Goal: Information Seeking & Learning: Find specific fact

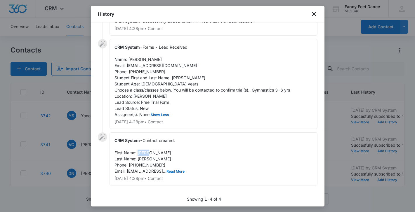
scroll to position [44, 0]
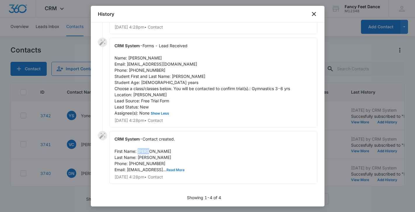
click at [178, 169] on button "Read More" at bounding box center [176, 171] width 18 height 4
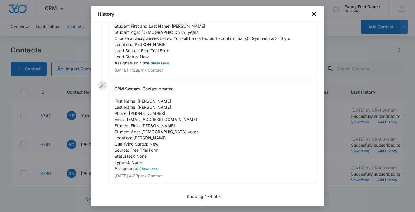
scroll to position [0, 0]
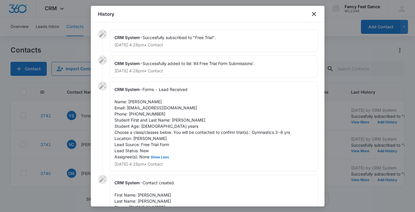
click at [174, 121] on span "Forms - Lead Received Name: [PERSON_NAME] Email: [EMAIL_ADDRESS][DOMAIN_NAME] P…" at bounding box center [203, 123] width 176 height 72
copy span "[PERSON_NAME]"
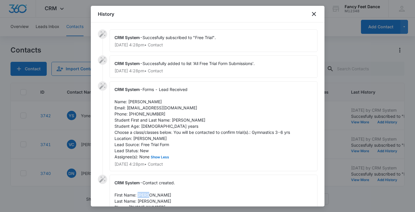
copy span "[PERSON_NAME]"
drag, startPoint x: 162, startPoint y: 115, endPoint x: 129, endPoint y: 111, distance: 33.2
click at [129, 111] on div "CRM System - Forms - Lead Received Name: [PERSON_NAME] Email: [EMAIL_ADDRESS][D…" at bounding box center [214, 127] width 208 height 90
copy span "[PHONE_NUMBER]"
click at [66, 131] on div at bounding box center [207, 106] width 415 height 212
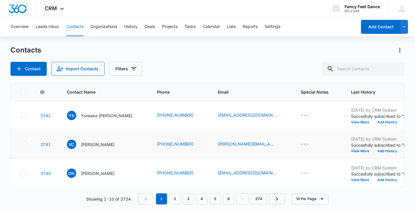
click at [356, 146] on p "Succesfully subscribed to "Free Trial"." at bounding box center [387, 145] width 73 height 6
click at [351, 150] on button "View More" at bounding box center [362, 152] width 22 height 4
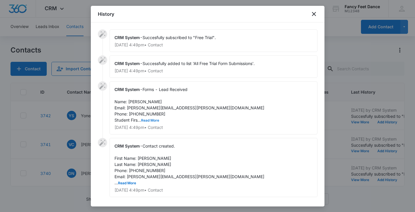
click at [152, 119] on button "Read More" at bounding box center [150, 121] width 18 height 4
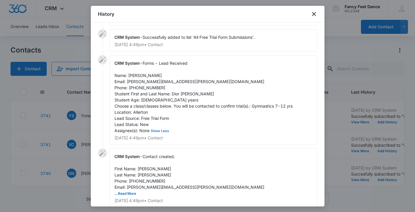
scroll to position [32, 0]
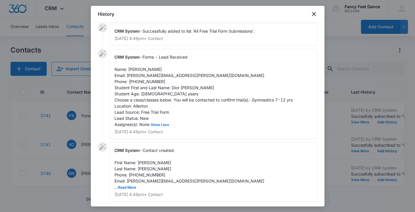
click at [131, 70] on span "Forms - Lead Received Name: [PERSON_NAME] Email: [PERSON_NAME][EMAIL_ADDRESS][P…" at bounding box center [204, 91] width 178 height 72
copy span "[PERSON_NAME]"
click at [173, 86] on span "Forms - Lead Received Name: [PERSON_NAME] Email: [PERSON_NAME][EMAIL_ADDRESS][P…" at bounding box center [204, 91] width 178 height 72
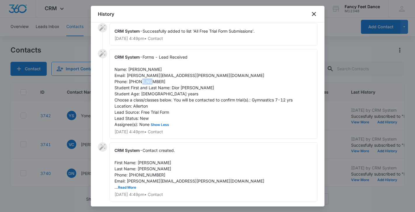
copy span "Dior"
click at [143, 174] on span "Contact created. First Name: [PERSON_NAME] Last Name: [PERSON_NAME] Phone: [PHO…" at bounding box center [190, 169] width 150 height 42
copy span "3477173599"
click at [72, 121] on div at bounding box center [207, 106] width 415 height 212
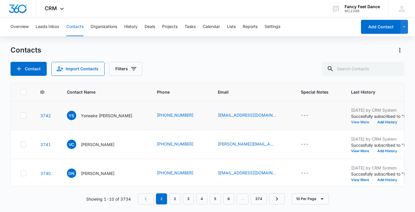
click at [359, 123] on button "View More" at bounding box center [362, 123] width 22 height 4
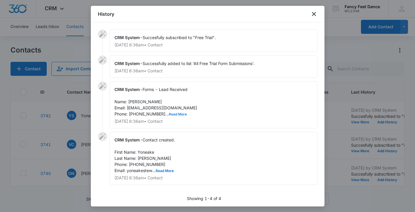
click at [171, 116] on button "Read More" at bounding box center [178, 115] width 18 height 4
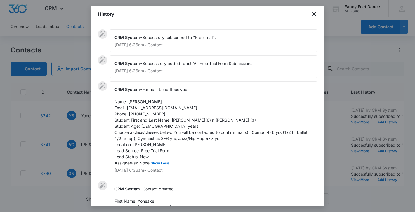
click at [135, 101] on span "Forms - Lead Received Name: [PERSON_NAME] Email: [EMAIL_ADDRESS][DOMAIN_NAME] P…" at bounding box center [212, 126] width 195 height 79
copy span "Yoneake"
click at [176, 121] on span "Forms - Lead Received Name: [PERSON_NAME] Email: [EMAIL_ADDRESS][DOMAIN_NAME] P…" at bounding box center [212, 126] width 195 height 79
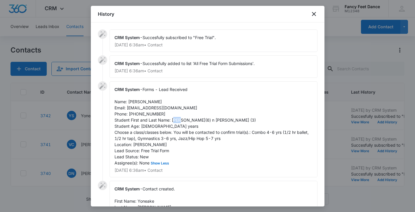
copy span "Tru"
click at [209, 121] on span "Forms - Lead Received Name: [PERSON_NAME] Email: [EMAIL_ADDRESS][DOMAIN_NAME] P…" at bounding box center [212, 126] width 195 height 79
copy span "Journi"
click at [138, 114] on span "Forms - Lead Received Name: [PERSON_NAME] Email: [EMAIL_ADDRESS][DOMAIN_NAME] P…" at bounding box center [212, 126] width 195 height 79
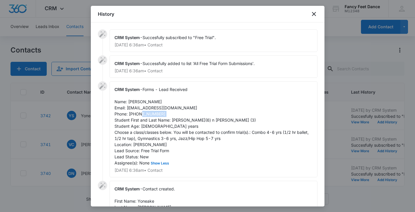
click at [138, 114] on span "Forms - Lead Received Name: [PERSON_NAME] Email: [EMAIL_ADDRESS][DOMAIN_NAME] P…" at bounding box center [212, 126] width 195 height 79
copy span "3473665915"
click at [69, 140] on div at bounding box center [207, 106] width 415 height 212
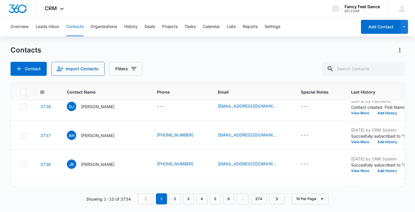
scroll to position [0, 0]
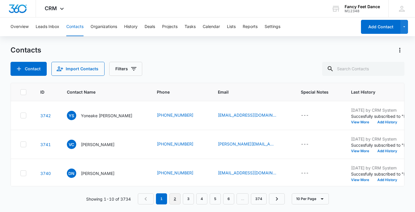
click at [173, 201] on link "2" at bounding box center [174, 199] width 11 height 11
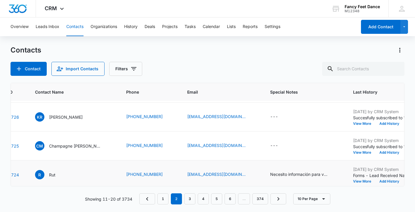
scroll to position [204, 32]
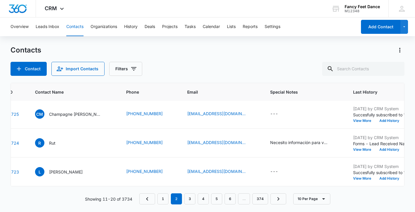
click at [196, 201] on nav "1 2 3 4 5 6 … 374" at bounding box center [212, 199] width 147 height 11
click at [189, 199] on link "3" at bounding box center [189, 199] width 11 height 11
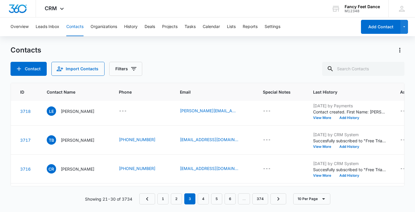
scroll to position [113, 20]
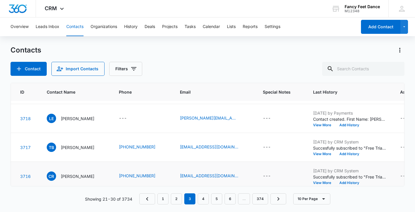
click at [334, 180] on p "Succesfully subscribed to "Free Trial"." at bounding box center [349, 177] width 73 height 6
click at [332, 183] on button "View More" at bounding box center [324, 183] width 22 height 4
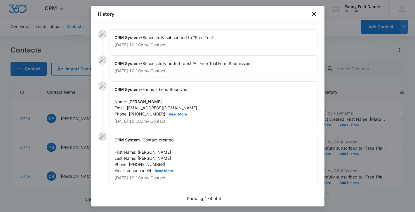
click at [161, 117] on div "CRM System - Forms - Lead Received Name: [PERSON_NAME] Email: [EMAIL_ADDRESS][D…" at bounding box center [214, 105] width 208 height 47
click at [169, 116] on button "Read More" at bounding box center [178, 115] width 18 height 4
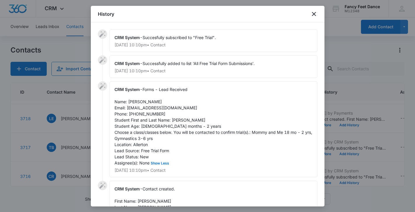
click at [138, 114] on span "Forms - Lead Received Name: [PERSON_NAME] Email: [EMAIL_ADDRESS][DOMAIN_NAME] P…" at bounding box center [214, 126] width 199 height 79
click at [72, 130] on div at bounding box center [207, 106] width 415 height 212
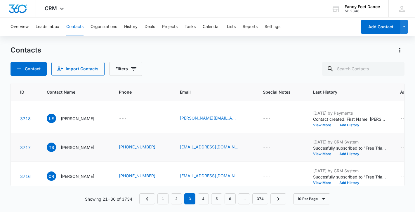
click at [325, 155] on button "View More" at bounding box center [324, 155] width 22 height 4
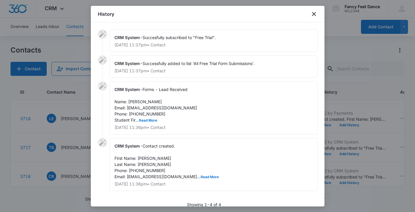
click at [143, 118] on span "Forms - Lead Received Name: [PERSON_NAME] Email: [EMAIL_ADDRESS][DOMAIN_NAME] P…" at bounding box center [156, 105] width 83 height 36
click at [143, 116] on span "Forms - Lead Received Name: [PERSON_NAME] Email: [EMAIL_ADDRESS][DOMAIN_NAME] P…" at bounding box center [156, 105] width 83 height 36
click at [79, 131] on div at bounding box center [207, 106] width 415 height 212
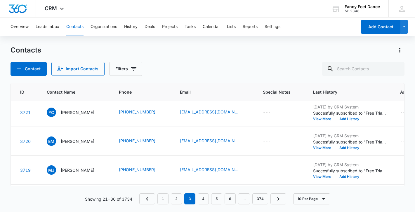
scroll to position [31, 20]
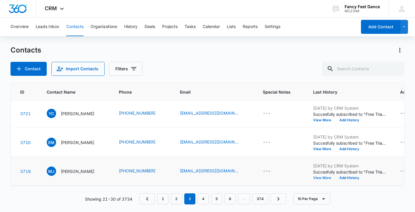
click at [326, 179] on button "View More" at bounding box center [324, 178] width 22 height 4
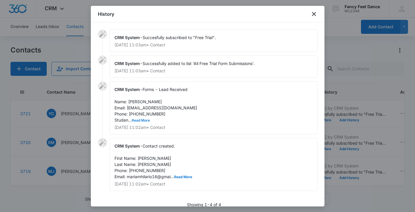
click at [147, 121] on button "Read More" at bounding box center [141, 121] width 18 height 4
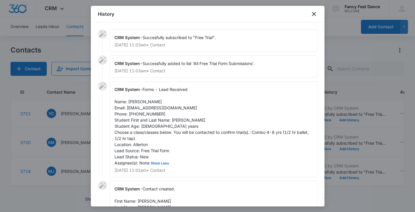
click at [146, 115] on span "Forms - Lead Received Name: [PERSON_NAME] Email: [EMAIL_ADDRESS][DOMAIN_NAME] P…" at bounding box center [212, 126] width 195 height 79
click at [178, 123] on div "CRM System - Forms - Lead Received Name: [PERSON_NAME] Email: [EMAIL_ADDRESS][D…" at bounding box center [214, 130] width 208 height 96
click at [131, 102] on span "Forms - Lead Received Name: [PERSON_NAME] Email: [EMAIL_ADDRESS][DOMAIN_NAME] P…" at bounding box center [212, 126] width 195 height 79
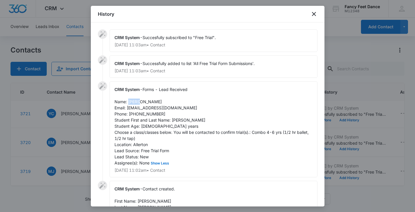
click at [131, 102] on span "Forms - Lead Received Name: [PERSON_NAME] Email: [EMAIL_ADDRESS][DOMAIN_NAME] P…" at bounding box center [212, 126] width 195 height 79
click at [148, 112] on span "Forms - Lead Received Name: [PERSON_NAME] Email: [EMAIL_ADDRESS][DOMAIN_NAME] P…" at bounding box center [212, 126] width 195 height 79
click at [72, 147] on div at bounding box center [207, 106] width 415 height 212
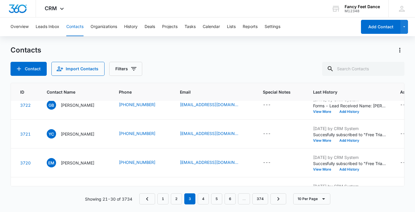
scroll to position [10, 20]
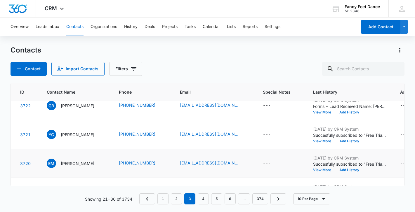
click at [327, 170] on button "View More" at bounding box center [324, 171] width 22 height 4
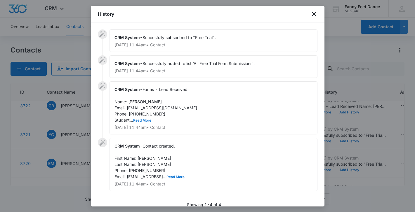
click at [139, 119] on button "Read More" at bounding box center [142, 121] width 18 height 4
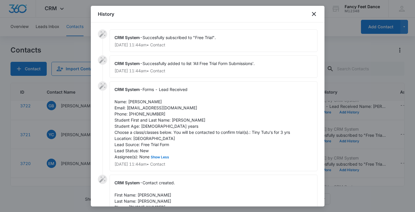
click at [151, 113] on span "Forms - Lead Received Name: [PERSON_NAME] Email: [EMAIL_ADDRESS][DOMAIN_NAME] P…" at bounding box center [203, 123] width 176 height 72
click at [82, 141] on div at bounding box center [207, 106] width 415 height 212
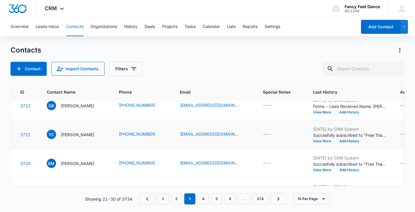
click at [334, 142] on button "View More" at bounding box center [324, 142] width 22 height 4
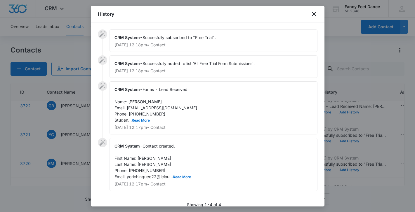
click at [143, 114] on span "Forms - Lead Received Name: [PERSON_NAME] Email: [EMAIL_ADDRESS][DOMAIN_NAME] P…" at bounding box center [156, 105] width 83 height 36
click at [144, 120] on button "Read More" at bounding box center [141, 121] width 18 height 4
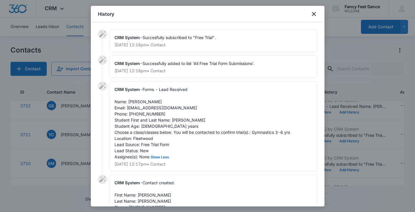
click at [81, 116] on div at bounding box center [207, 106] width 415 height 212
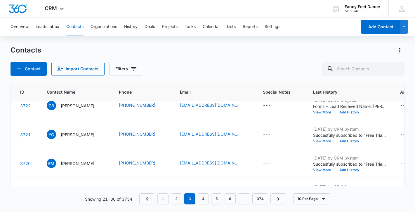
scroll to position [0, 20]
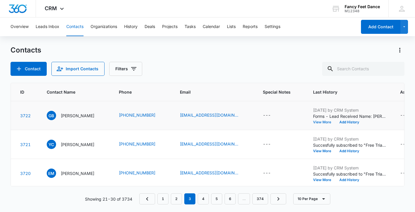
click at [331, 122] on button "View More" at bounding box center [324, 123] width 22 height 4
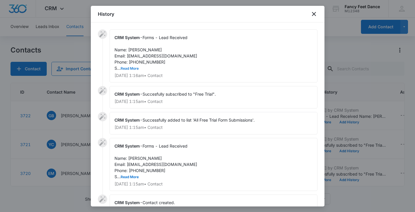
click at [130, 70] on button "Read More" at bounding box center [130, 69] width 18 height 4
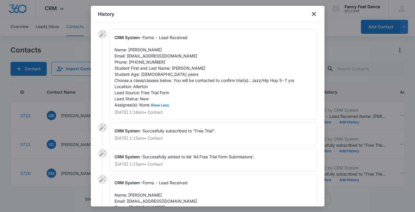
click at [176, 70] on span "Forms - Lead Received Name: [PERSON_NAME] Email: [EMAIL_ADDRESS][DOMAIN_NAME] P…" at bounding box center [205, 71] width 180 height 72
click at [138, 61] on span "Forms - Lead Received Name: [PERSON_NAME] Email: [EMAIL_ADDRESS][DOMAIN_NAME] P…" at bounding box center [205, 71] width 180 height 72
click at [74, 146] on div at bounding box center [207, 106] width 415 height 212
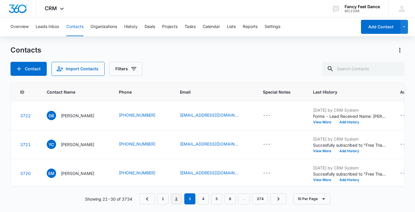
click at [178, 198] on link "2" at bounding box center [176, 199] width 11 height 11
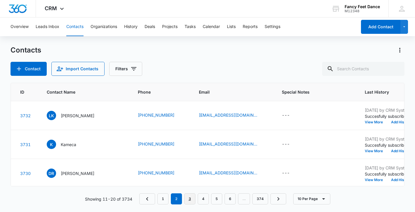
click at [192, 197] on link "3" at bounding box center [189, 199] width 11 height 11
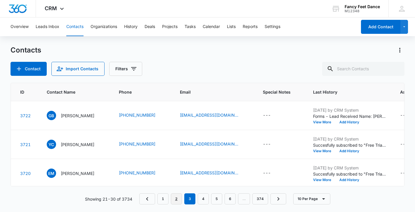
click at [177, 200] on link "2" at bounding box center [176, 199] width 11 height 11
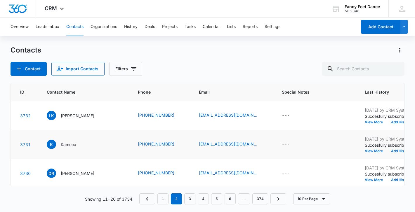
scroll to position [204, 20]
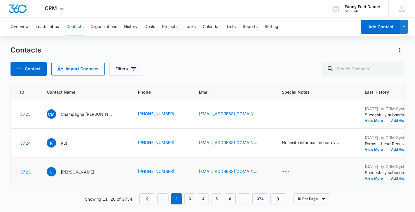
click at [365, 180] on button "View More" at bounding box center [376, 179] width 22 height 4
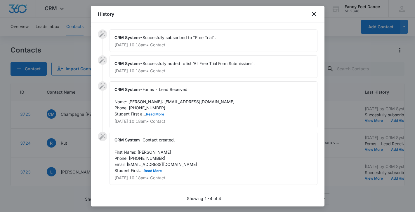
click at [150, 116] on button "Read More" at bounding box center [155, 115] width 18 height 4
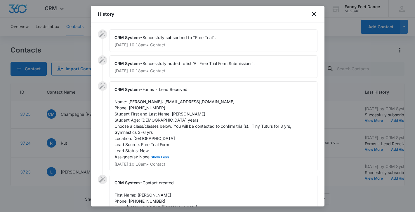
click at [146, 116] on span "Forms - Lead Received Name: [PERSON_NAME]: [EMAIL_ADDRESS][DOMAIN_NAME] Phone: …" at bounding box center [204, 123] width 178 height 72
click at [172, 116] on div "CRM System - Forms - Lead Received Name: [PERSON_NAME]: [EMAIL_ADDRESS][DOMAIN_…" at bounding box center [214, 127] width 208 height 90
click at [173, 119] on span "Forms - Lead Received Name: [PERSON_NAME]: [EMAIL_ADDRESS][DOMAIN_NAME] Phone: …" at bounding box center [204, 123] width 178 height 72
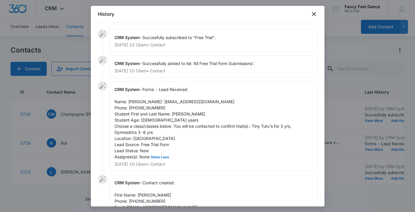
click at [135, 100] on span "Forms - Lead Received Name: [PERSON_NAME]: [EMAIL_ADDRESS][DOMAIN_NAME] Phone: …" at bounding box center [204, 123] width 178 height 72
click at [68, 146] on div at bounding box center [207, 106] width 415 height 212
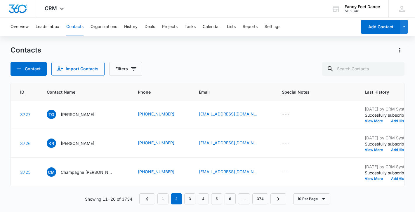
scroll to position [144, 20]
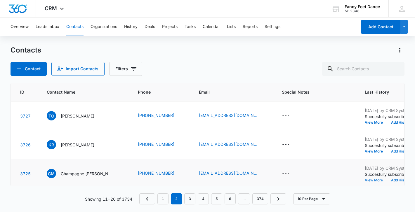
click at [365, 181] on button "View More" at bounding box center [376, 181] width 22 height 4
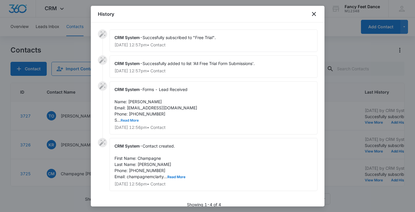
click at [135, 120] on button "Read More" at bounding box center [130, 121] width 18 height 4
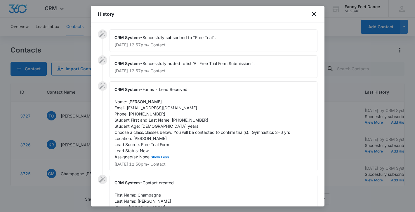
click at [147, 114] on span "Forms - Lead Received Name: [PERSON_NAME] Email: [EMAIL_ADDRESS][DOMAIN_NAME] P…" at bounding box center [203, 123] width 176 height 72
click at [69, 142] on div at bounding box center [207, 106] width 415 height 212
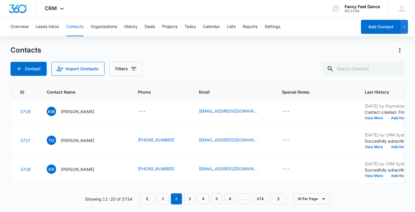
scroll to position [120, 20]
click at [365, 176] on button "View More" at bounding box center [376, 176] width 22 height 4
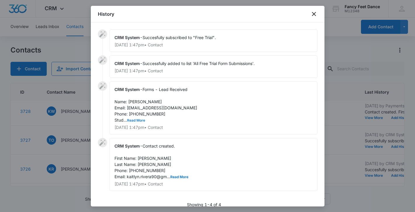
click at [135, 122] on button "Read More" at bounding box center [136, 121] width 18 height 4
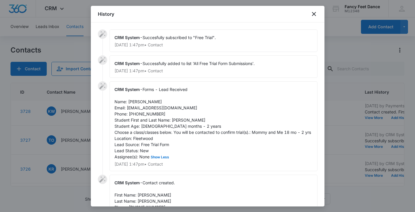
click at [147, 115] on span "Forms - Lead Received Name: [PERSON_NAME] Email: [EMAIL_ADDRESS][DOMAIN_NAME] P…" at bounding box center [213, 123] width 197 height 72
click at [66, 136] on div at bounding box center [207, 106] width 415 height 212
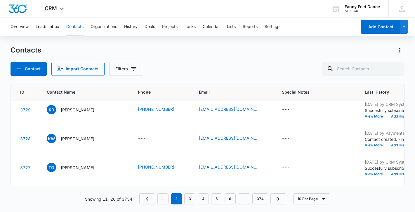
scroll to position [89, 20]
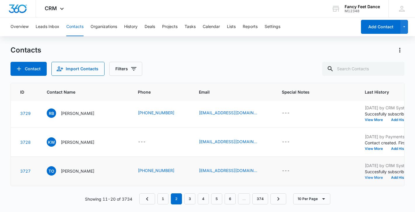
click at [365, 177] on button "View More" at bounding box center [376, 178] width 22 height 4
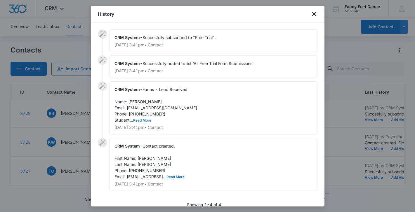
click at [144, 119] on button "Read More" at bounding box center [142, 121] width 18 height 4
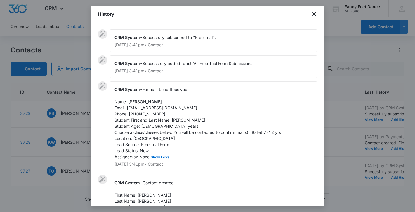
click at [132, 100] on span "Forms - Lead Received Name: [PERSON_NAME] Email: [EMAIL_ADDRESS][DOMAIN_NAME] P…" at bounding box center [198, 123] width 167 height 72
click at [137, 114] on span "Forms - Lead Received Name: [PERSON_NAME] Email: [EMAIL_ADDRESS][DOMAIN_NAME] P…" at bounding box center [198, 123] width 167 height 72
click at [84, 154] on div at bounding box center [207, 106] width 415 height 212
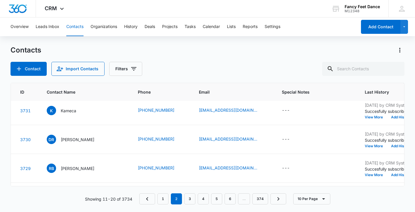
scroll to position [32, 20]
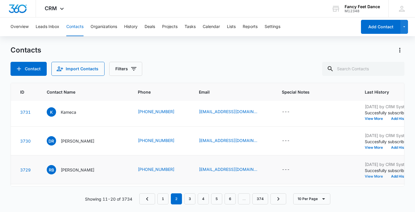
click at [365, 176] on button "View More" at bounding box center [376, 177] width 22 height 4
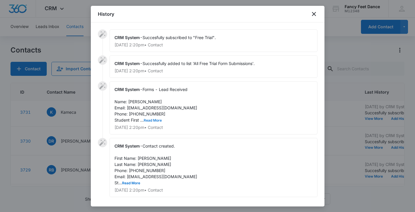
click at [156, 119] on button "Read More" at bounding box center [153, 121] width 18 height 4
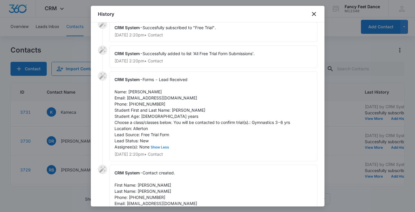
scroll to position [10, 0]
click at [179, 108] on span "Forms - Lead Received Name: [PERSON_NAME] Email: [EMAIL_ADDRESS][DOMAIN_NAME] P…" at bounding box center [203, 113] width 176 height 72
click at [133, 93] on span "Forms - Lead Received Name: [PERSON_NAME] Email: [EMAIL_ADDRESS][DOMAIN_NAME] P…" at bounding box center [203, 113] width 176 height 72
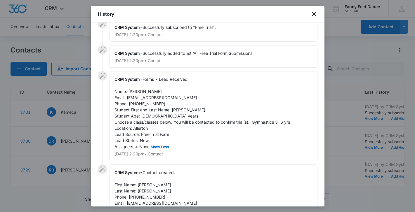
click at [139, 103] on span "Forms - Lead Received Name: [PERSON_NAME] Email: [EMAIL_ADDRESS][DOMAIN_NAME] P…" at bounding box center [203, 113] width 176 height 72
click at [54, 143] on div at bounding box center [207, 106] width 415 height 212
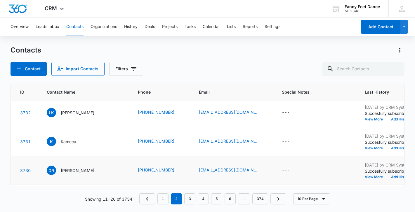
scroll to position [2, 20]
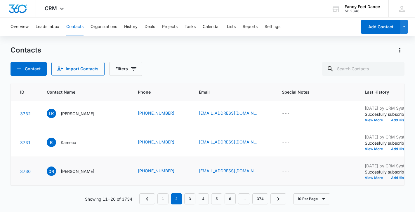
click at [365, 180] on button "View More" at bounding box center [376, 178] width 22 height 4
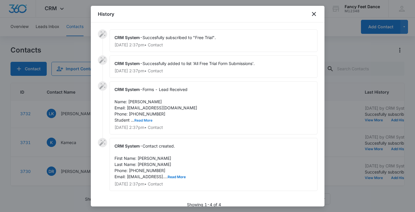
click at [143, 120] on button "Read More" at bounding box center [143, 121] width 18 height 4
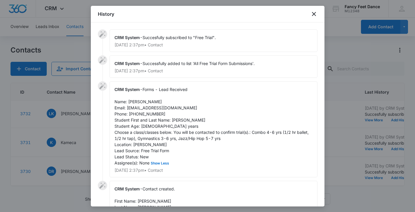
click at [150, 115] on span "Forms - Lead Received Name: [PERSON_NAME] Email: [EMAIL_ADDRESS][DOMAIN_NAME] P…" at bounding box center [212, 126] width 195 height 79
click at [172, 122] on span "Forms - Lead Received Name: [PERSON_NAME] Email: [EMAIL_ADDRESS][DOMAIN_NAME] P…" at bounding box center [212, 126] width 195 height 79
click at [72, 119] on div at bounding box center [207, 106] width 415 height 212
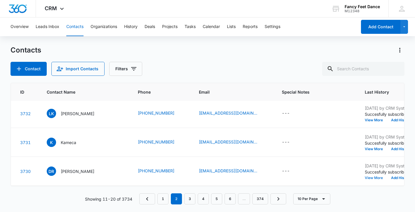
scroll to position [0, 20]
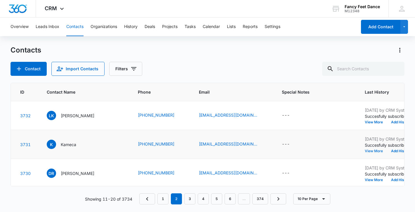
click at [366, 152] on button "View More" at bounding box center [376, 152] width 22 height 4
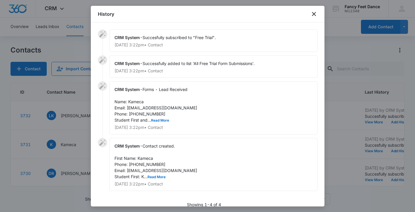
click at [152, 118] on span "Forms - Lead Received Name: Kameca Email: [EMAIL_ADDRESS][DOMAIN_NAME] Phone: […" at bounding box center [156, 105] width 83 height 36
click at [152, 119] on button "Read More" at bounding box center [160, 121] width 18 height 4
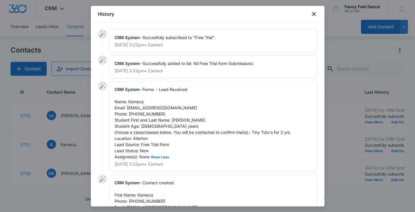
click at [145, 111] on span "Forms - Lead Received Name: Kameca Email: [EMAIL_ADDRESS][DOMAIN_NAME] Phone: […" at bounding box center [203, 123] width 176 height 72
click at [145, 114] on span "Forms - Lead Received Name: Kameca Email: [EMAIL_ADDRESS][DOMAIN_NAME] Phone: […" at bounding box center [203, 123] width 176 height 72
click at [56, 147] on div at bounding box center [207, 106] width 415 height 212
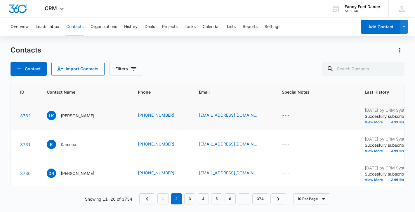
click at [365, 122] on button "View More" at bounding box center [376, 123] width 22 height 4
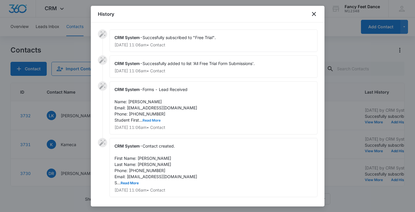
click at [153, 121] on button "Read More" at bounding box center [152, 121] width 18 height 4
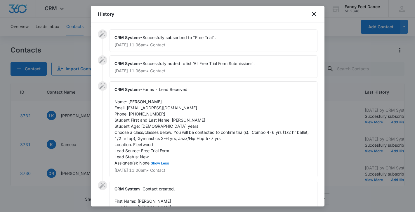
click at [138, 114] on span "Forms - Lead Received Name: [PERSON_NAME] Email: [EMAIL_ADDRESS][DOMAIN_NAME] P…" at bounding box center [212, 126] width 195 height 79
click at [69, 122] on div at bounding box center [207, 106] width 415 height 212
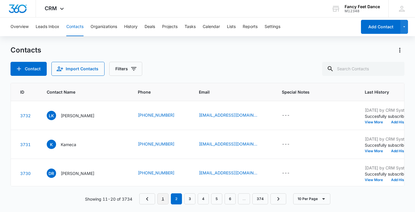
click at [162, 202] on link "1" at bounding box center [162, 199] width 11 height 11
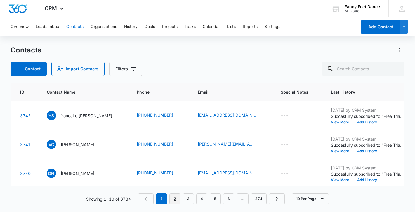
click at [176, 200] on link "2" at bounding box center [174, 199] width 11 height 11
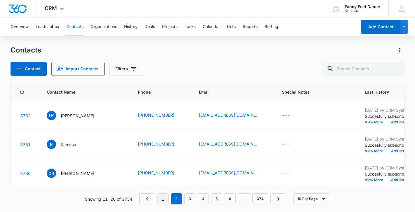
click at [163, 202] on link "1" at bounding box center [162, 199] width 11 height 11
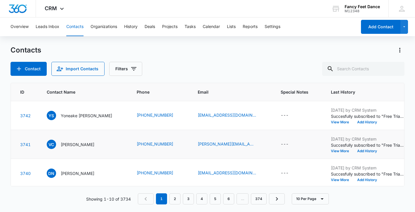
scroll to position [204, 20]
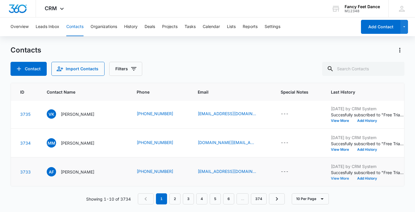
click at [333, 180] on button "View More" at bounding box center [342, 179] width 22 height 4
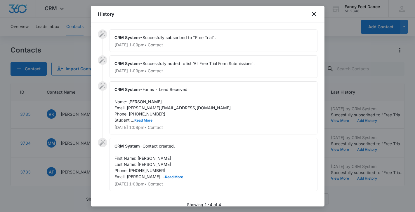
click at [141, 120] on button "Read More" at bounding box center [143, 121] width 18 height 4
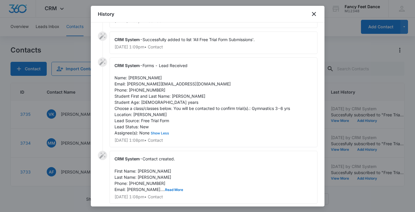
scroll to position [25, 0]
click at [143, 87] on span "Forms - Lead Received Name: [PERSON_NAME] Email: [PERSON_NAME][EMAIL_ADDRESS][D…" at bounding box center [203, 98] width 176 height 72
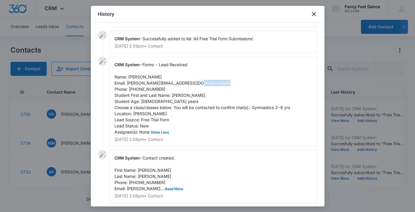
click at [143, 87] on span "Forms - Lead Received Name: [PERSON_NAME] Email: [PERSON_NAME][EMAIL_ADDRESS][D…" at bounding box center [203, 98] width 176 height 72
click at [67, 142] on div at bounding box center [207, 106] width 415 height 212
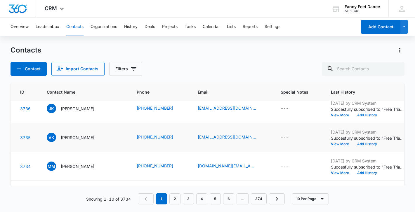
scroll to position [204, 20]
